Goal: Check status

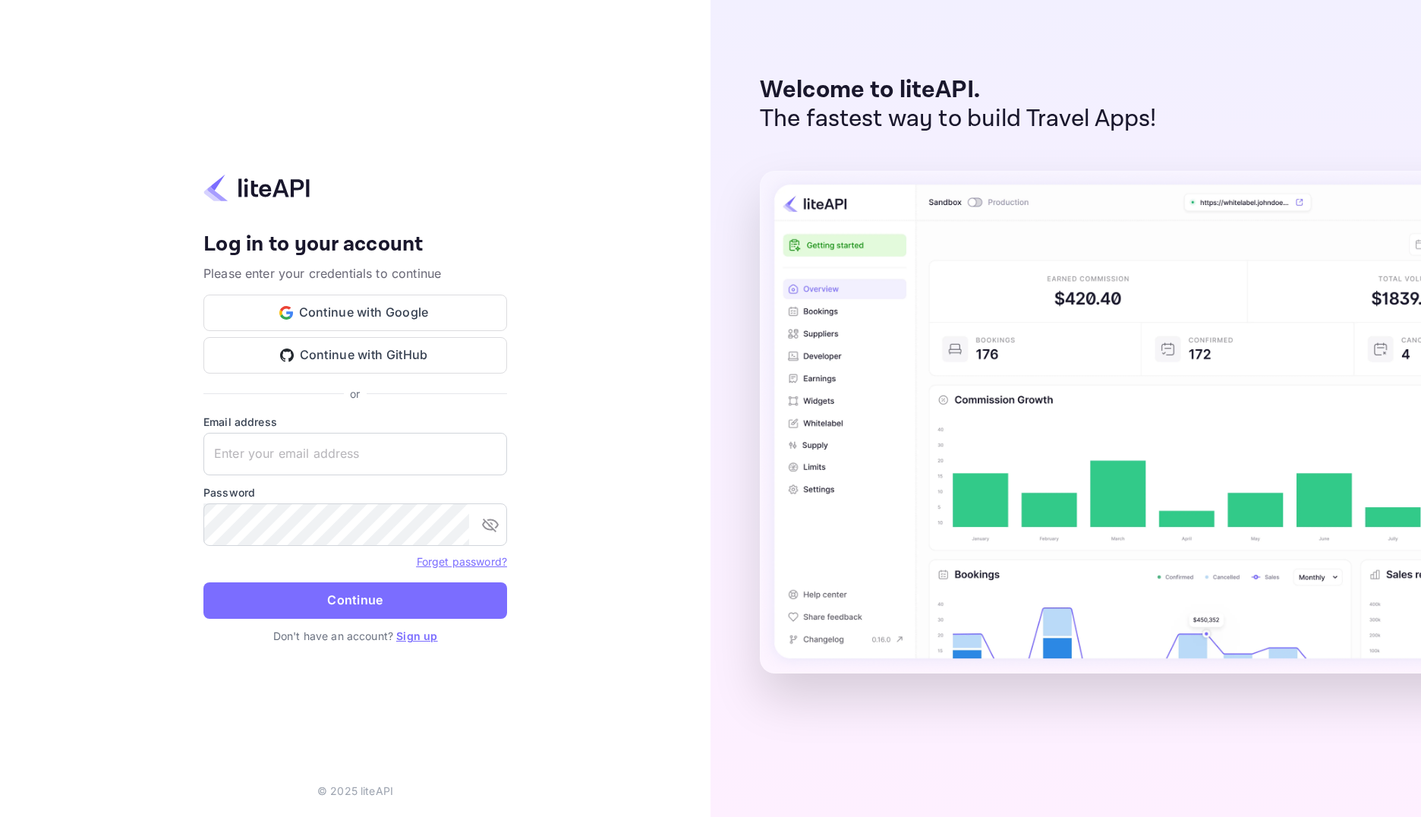
type input "adminpassword_support@yandex-team.ru"
click at [437, 597] on button "Continue" at bounding box center [355, 600] width 304 height 36
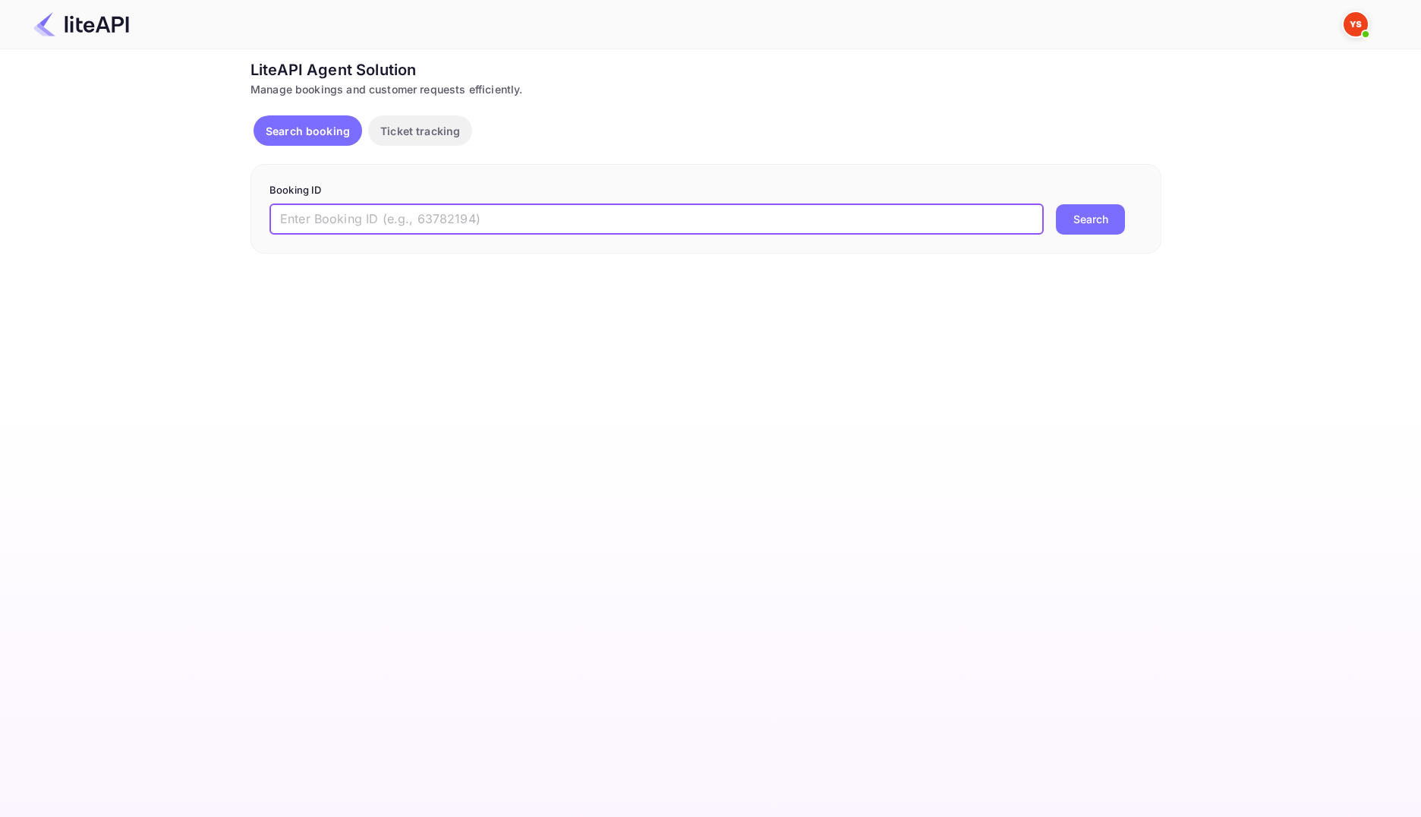
paste input "7630942"
type input "7630942"
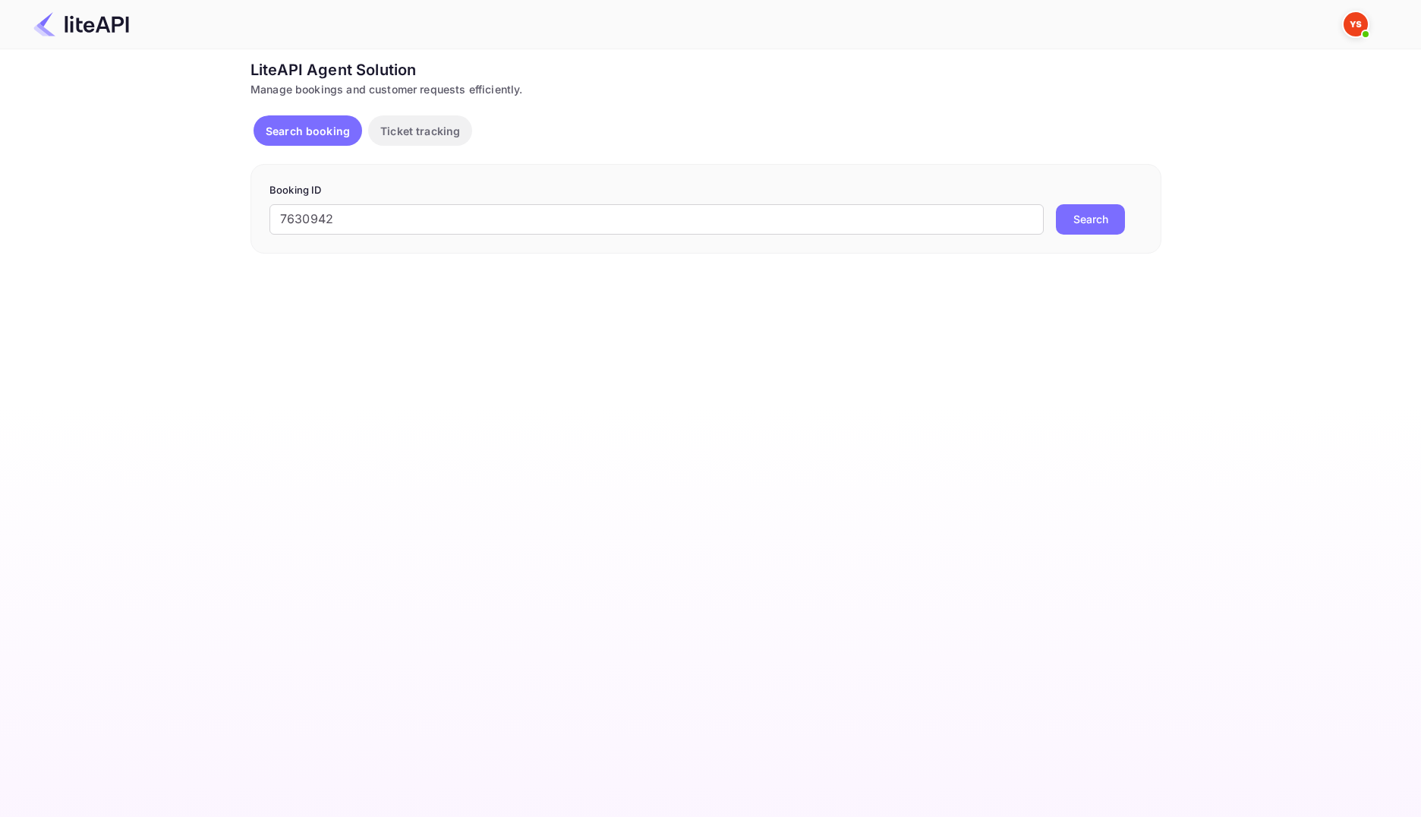
click at [1086, 213] on button "Search" at bounding box center [1090, 219] width 69 height 30
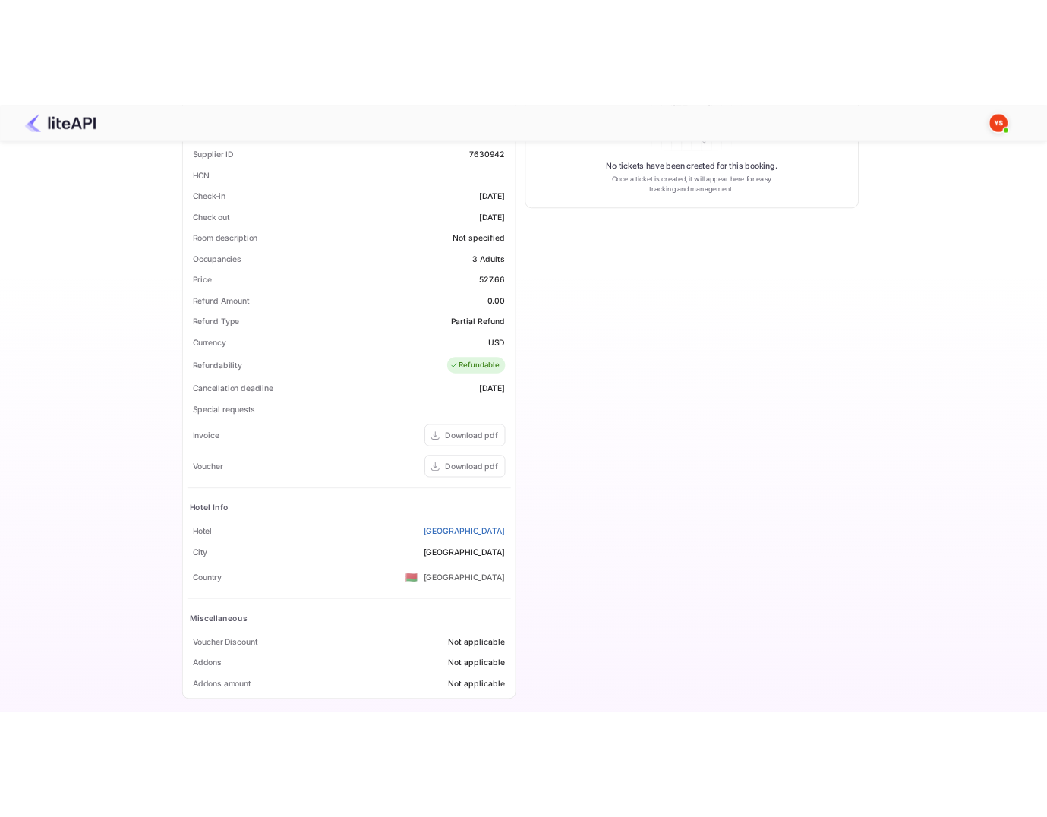
scroll to position [344, 0]
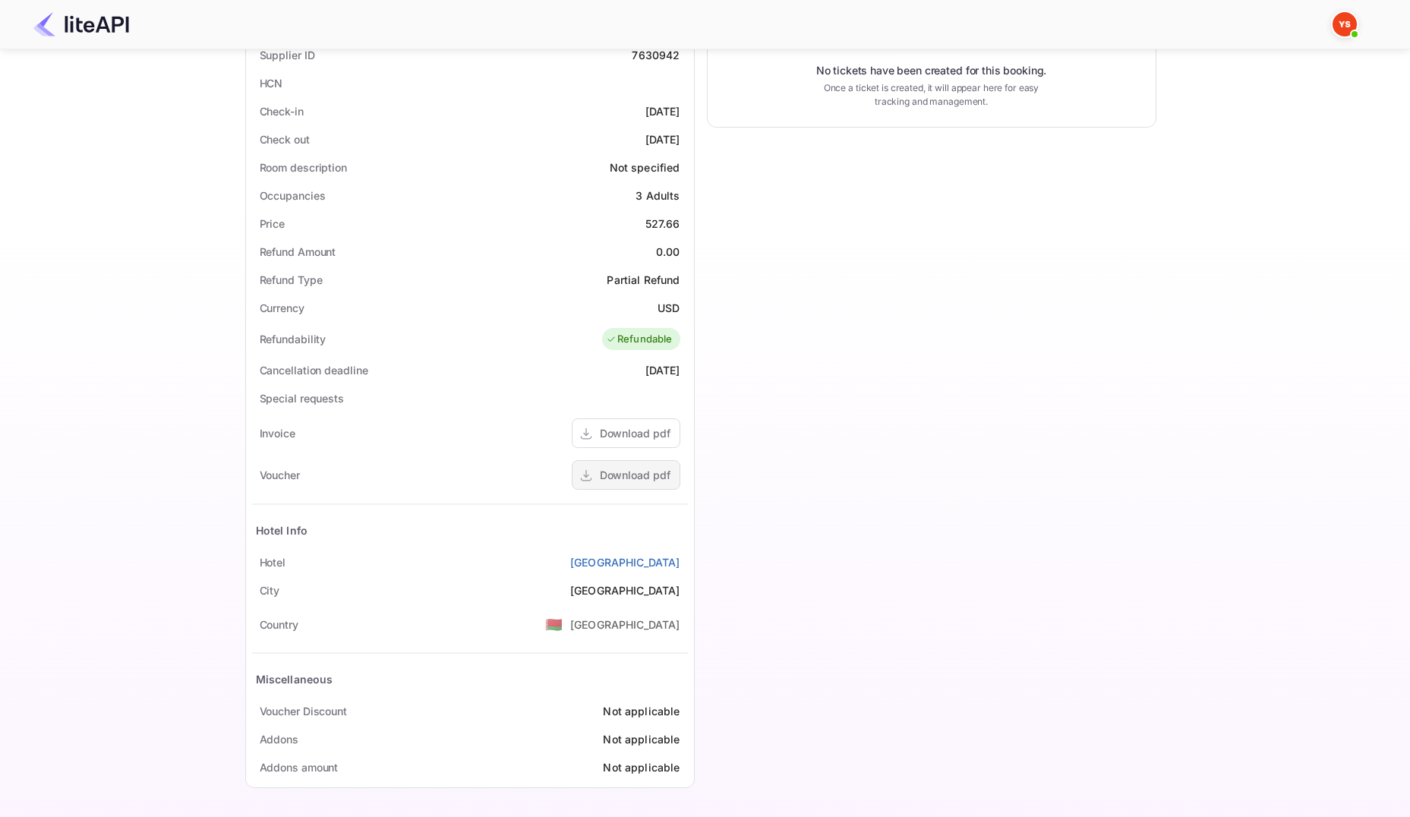
click at [603, 477] on div "Download pdf" at bounding box center [635, 475] width 71 height 16
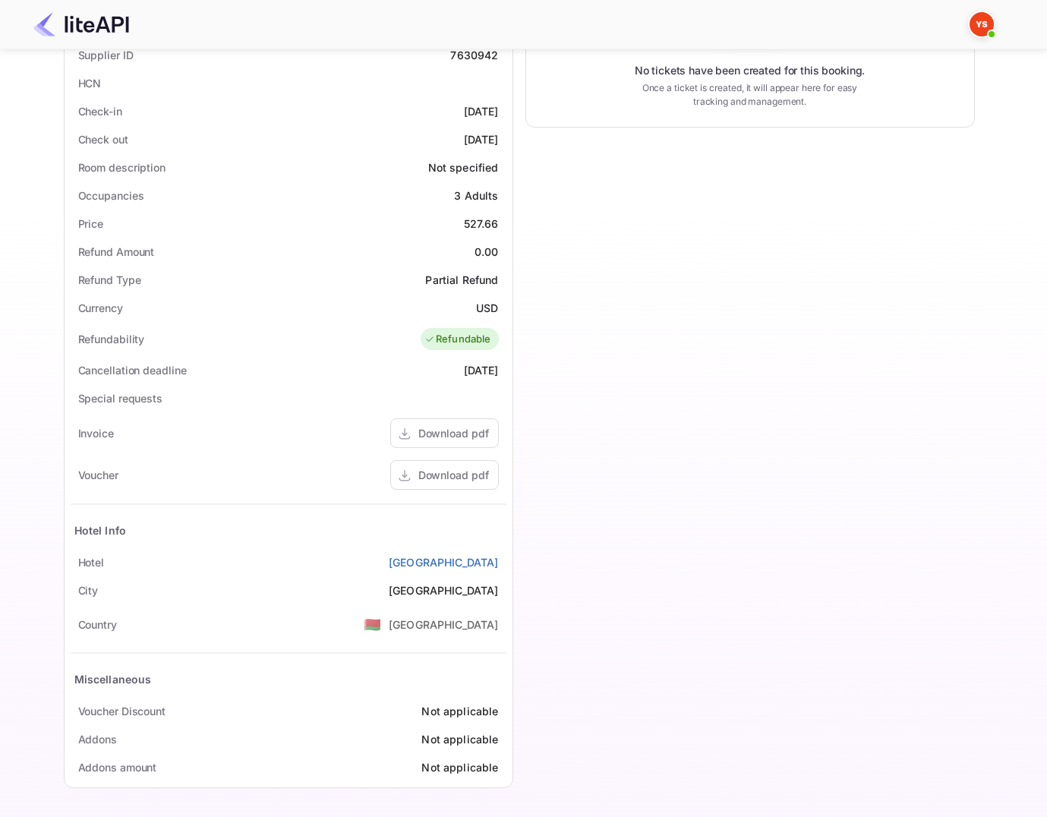
click at [701, 439] on div "Timeline Booking confirmed # 3722356 Supplier ID: 7630942 [DATE] 14:00 Message …" at bounding box center [743, 273] width 461 height 1050
